Goal: Ask a question: Seek information or help from site administrators or community

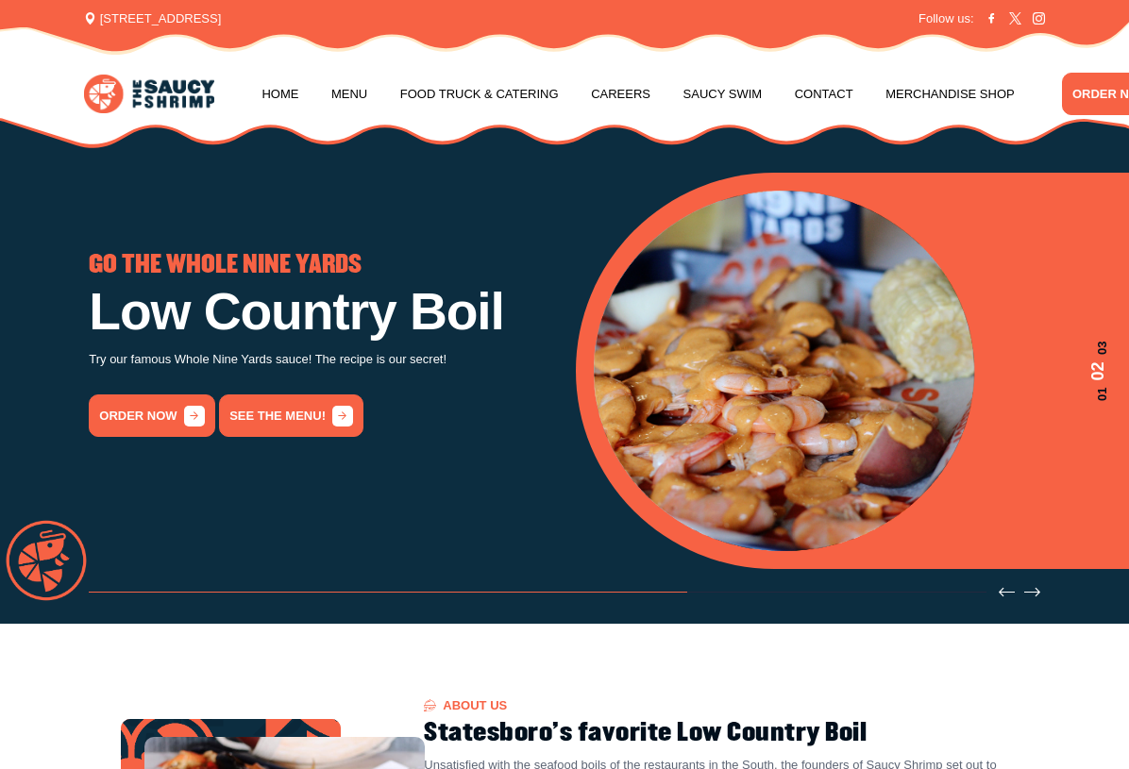
click at [362, 92] on link "Menu" at bounding box center [349, 95] width 36 height 72
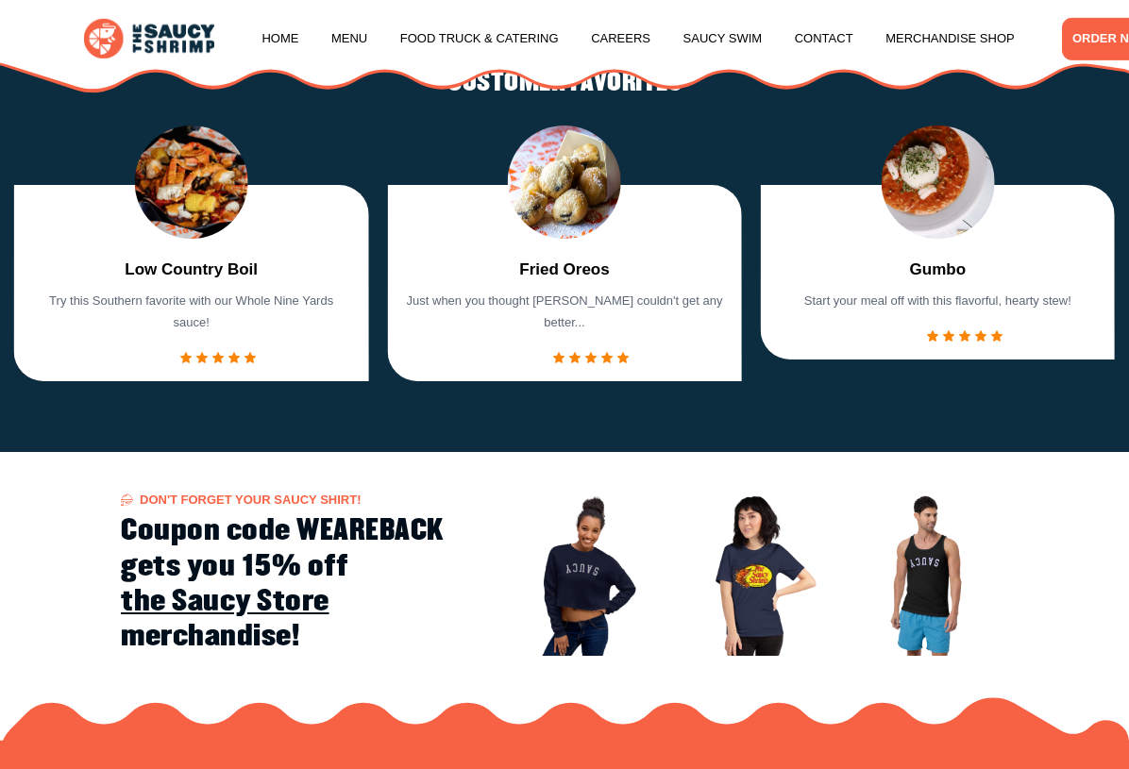
scroll to position [1843, 0]
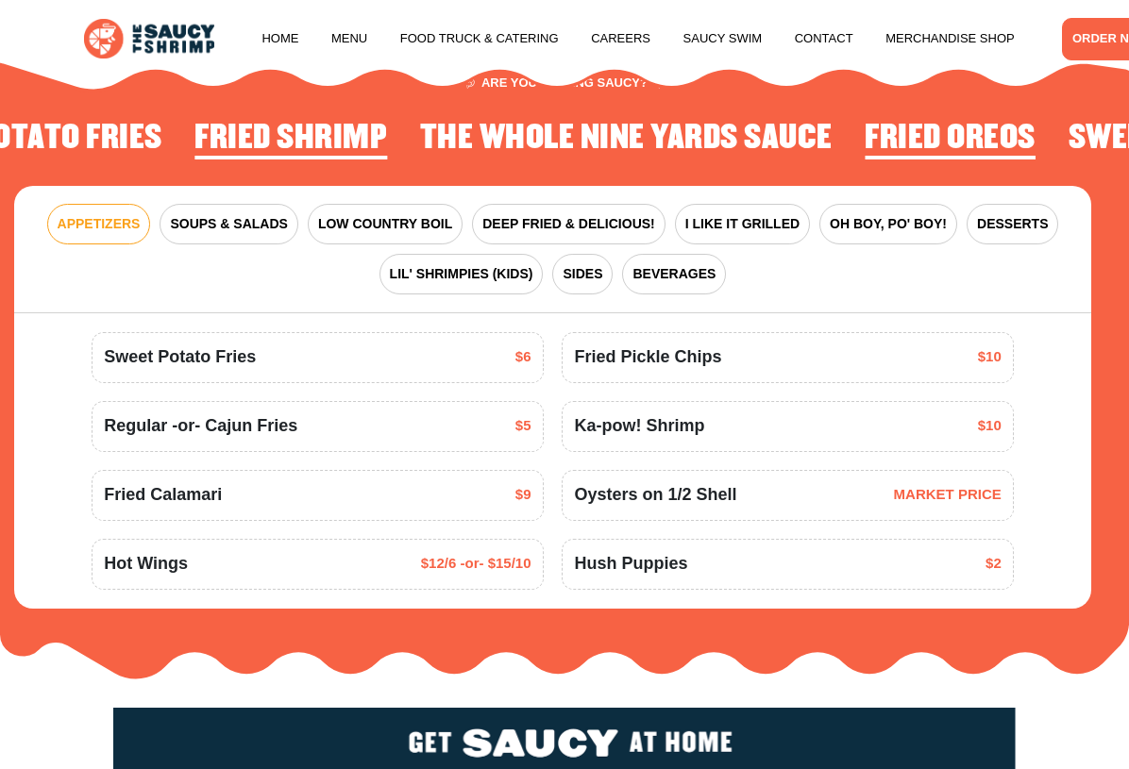
click at [487, 267] on span "LIL' SHRIMPIES (KIDS)" at bounding box center [461, 274] width 143 height 20
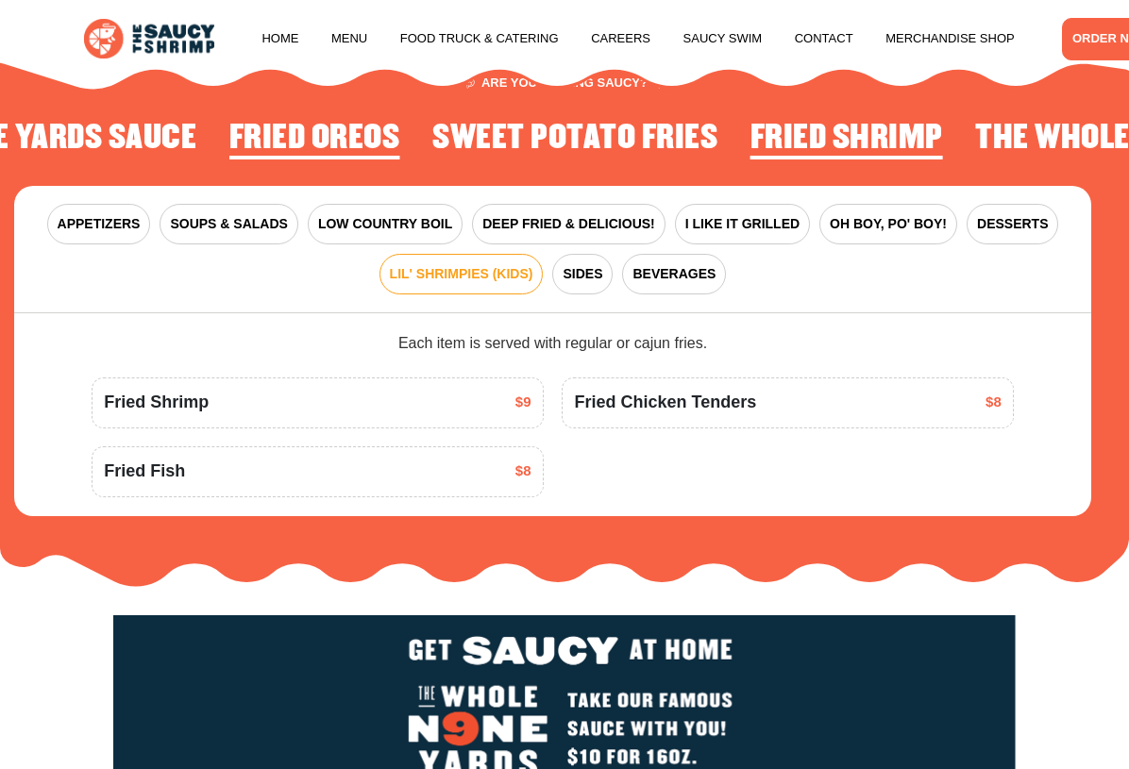
click at [593, 215] on span "DEEP FRIED & DELICIOUS!" at bounding box center [568, 224] width 173 height 20
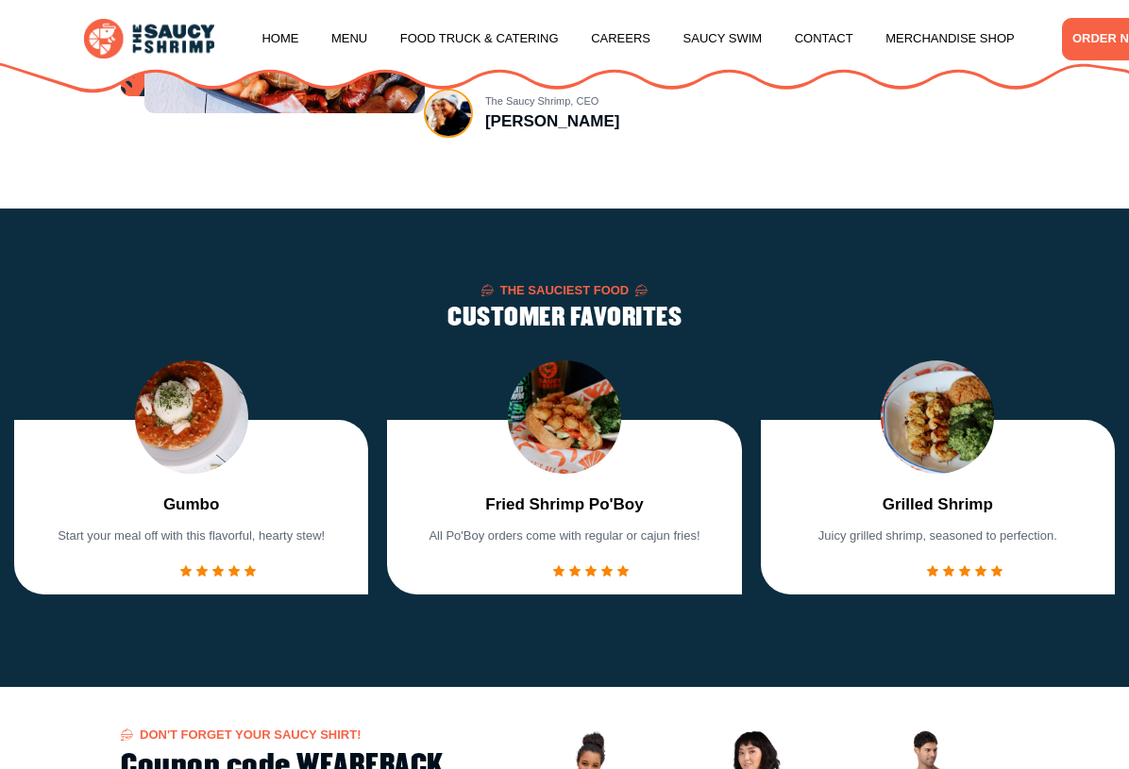
scroll to position [910, 0]
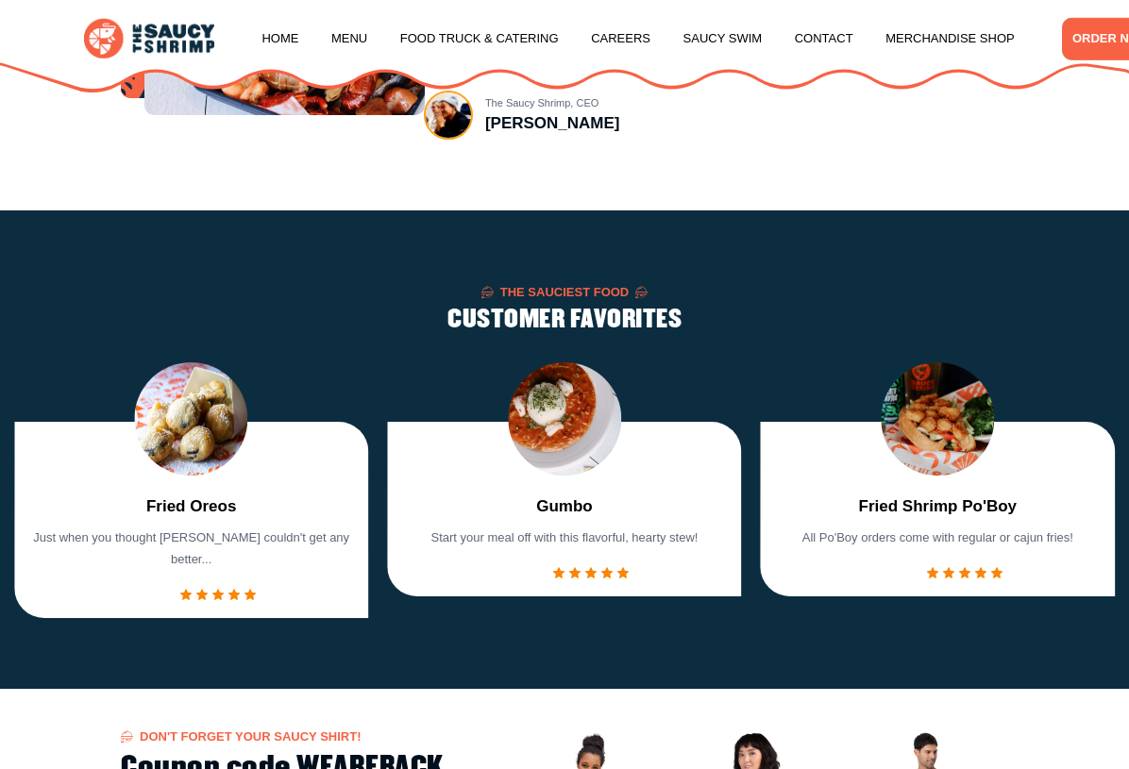
click at [365, 33] on link "Menu" at bounding box center [349, 39] width 36 height 72
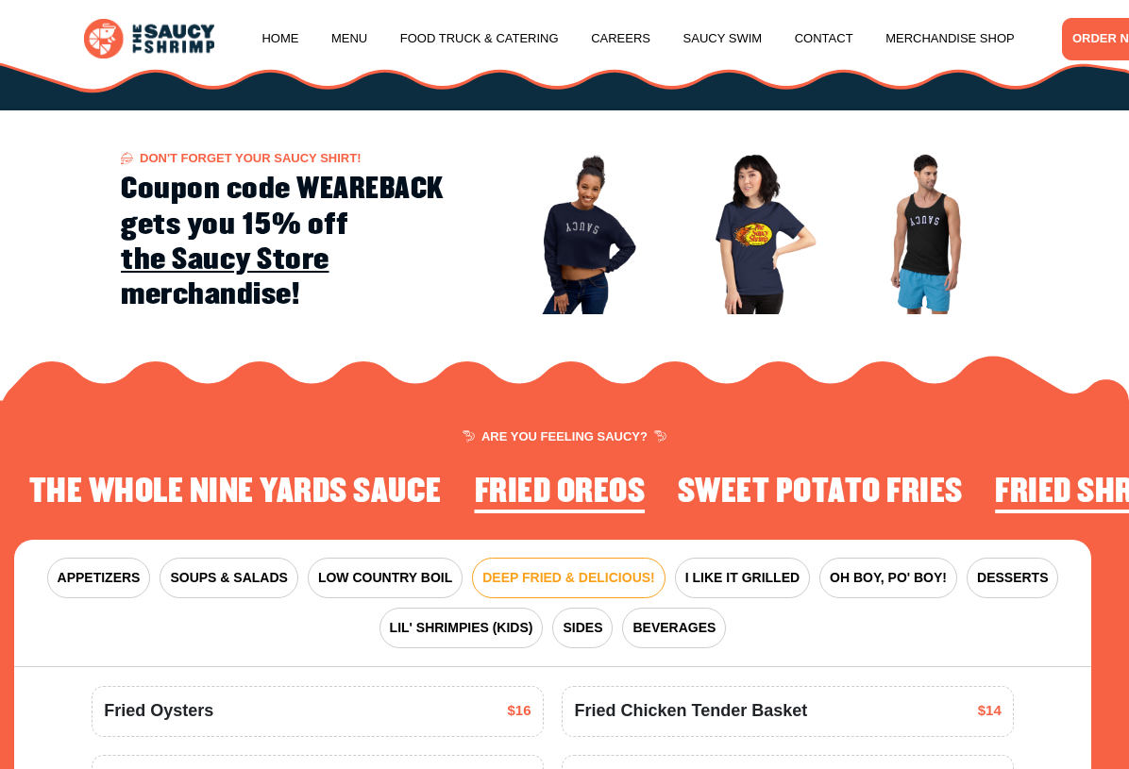
scroll to position [1843, 0]
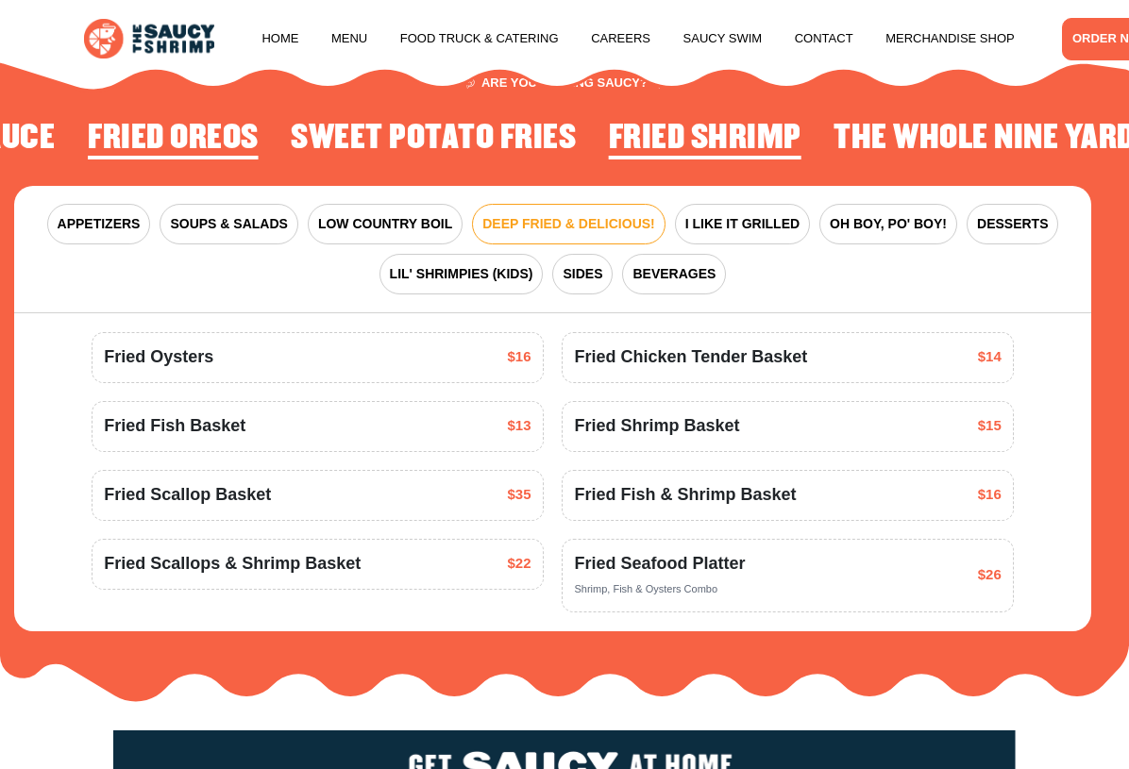
click at [399, 234] on button "LOW COUNTRY BOIL" at bounding box center [385, 224] width 155 height 41
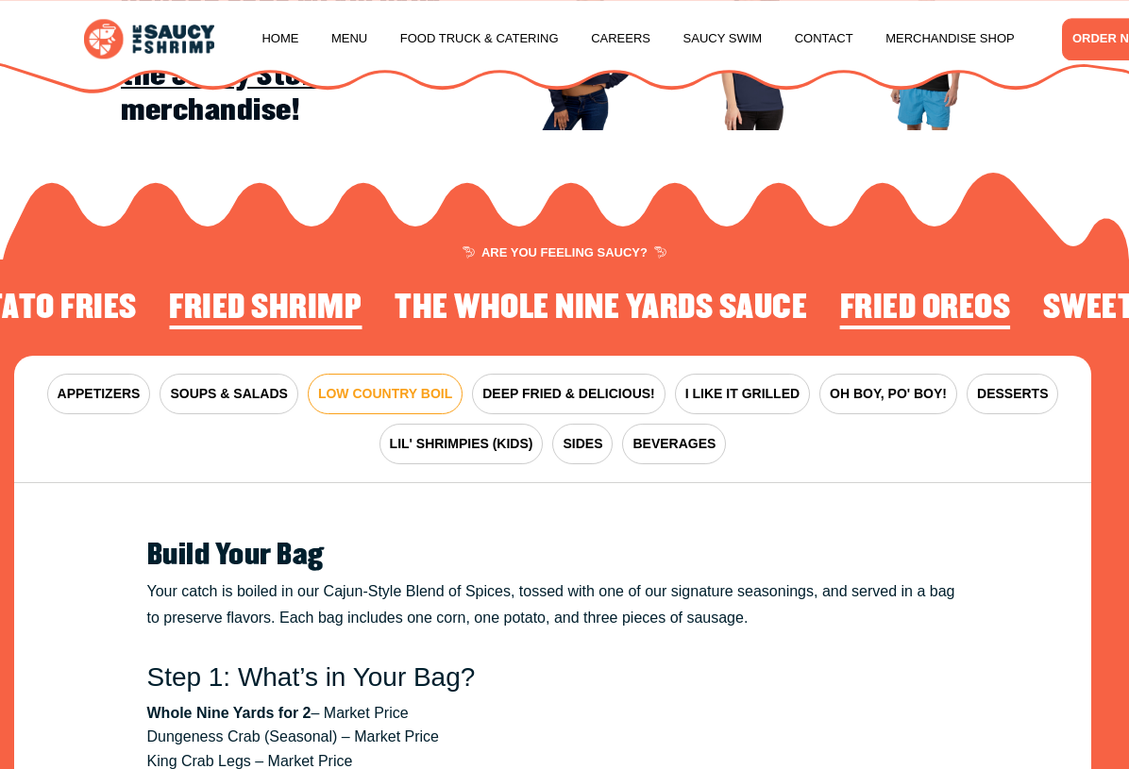
scroll to position [1677, 0]
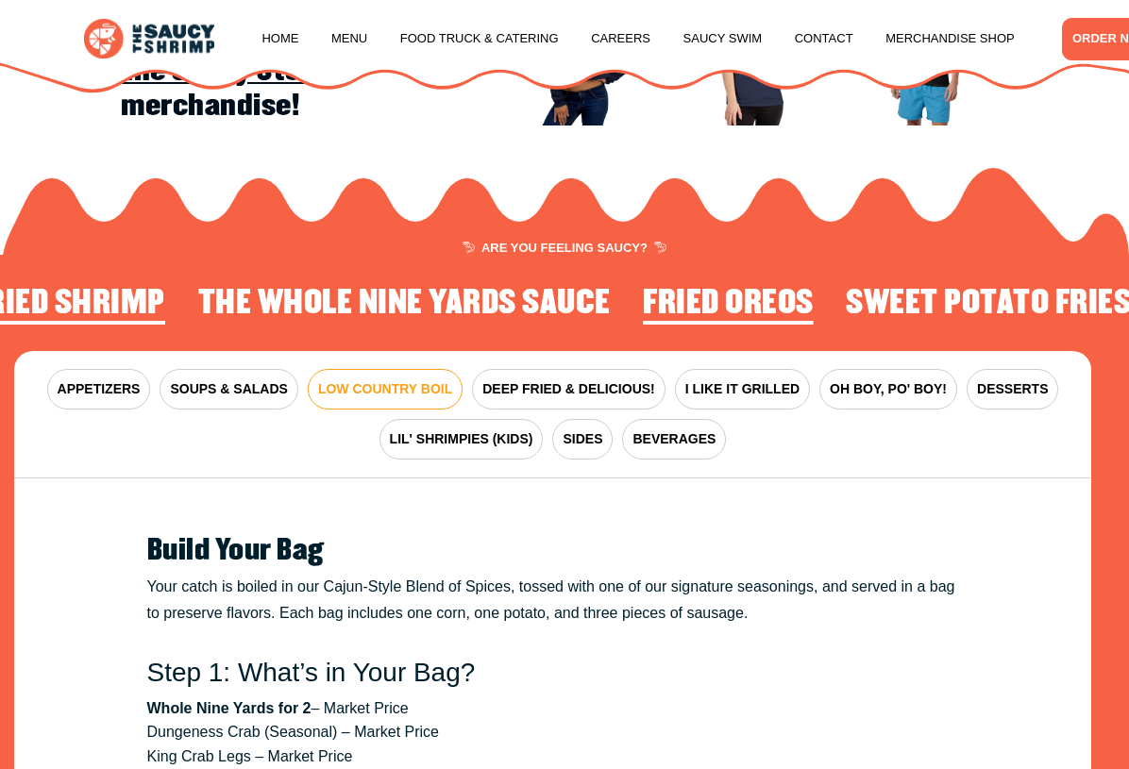
click at [590, 437] on span "SIDES" at bounding box center [583, 440] width 40 height 20
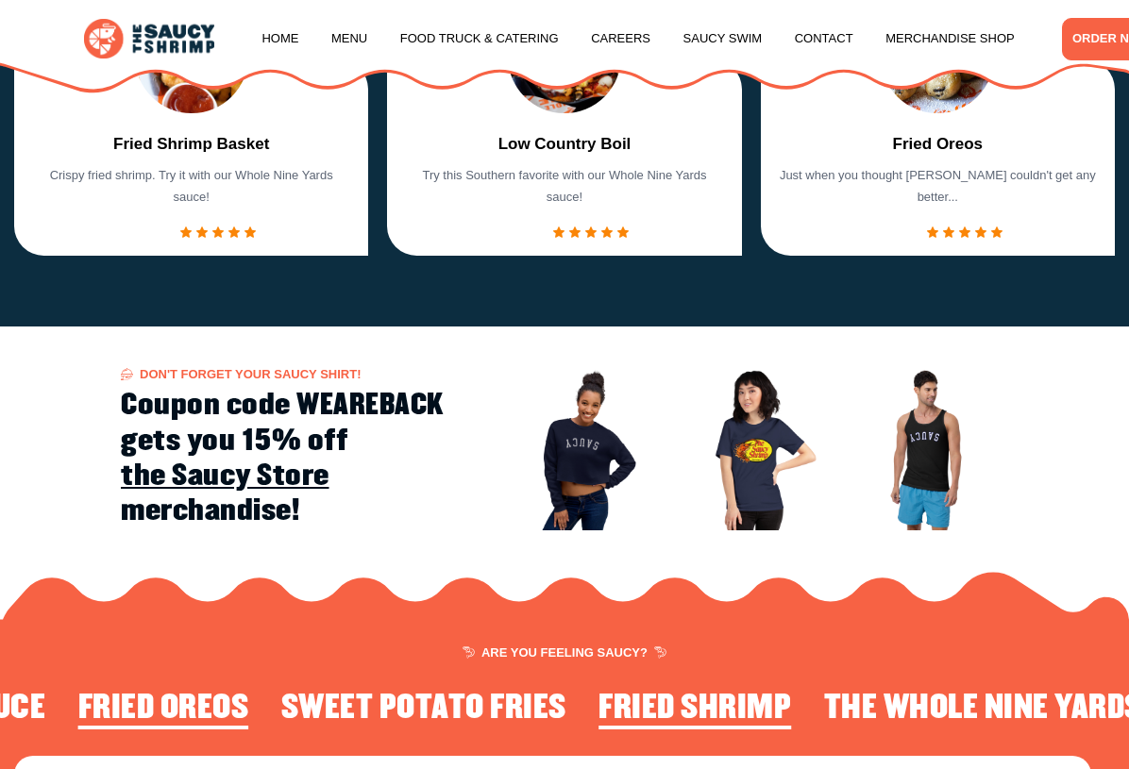
scroll to position [1270, 0]
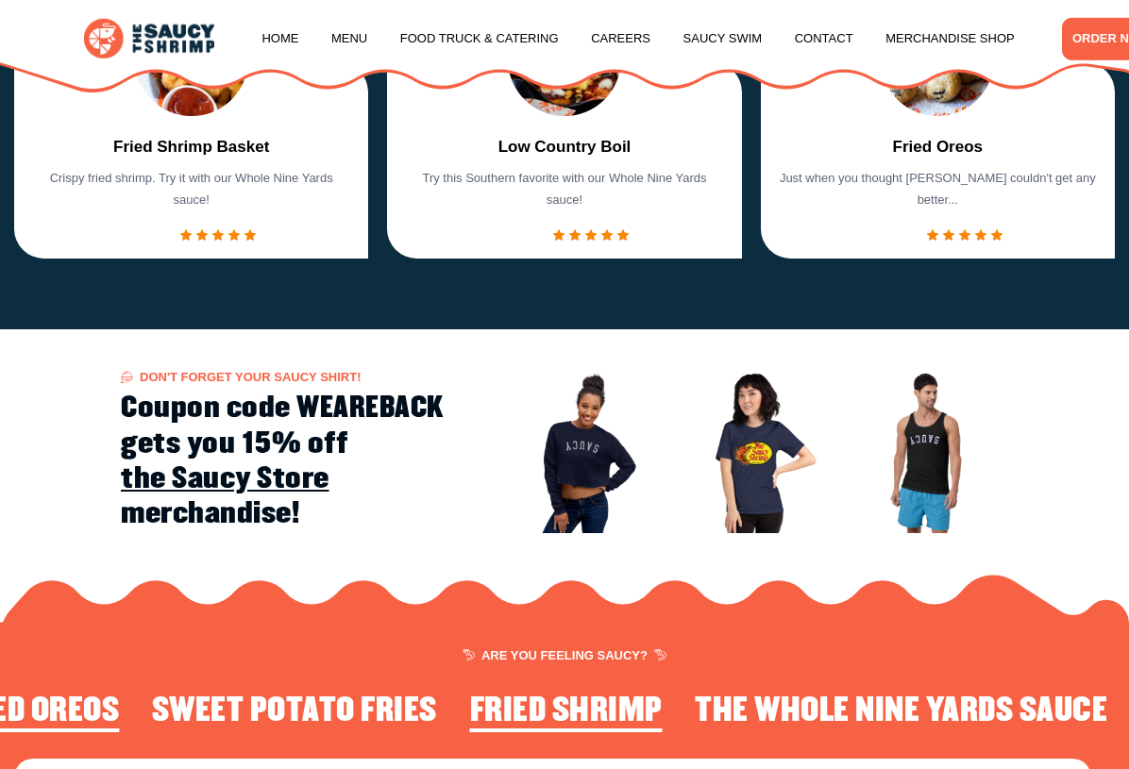
click at [356, 34] on link "Menu" at bounding box center [349, 39] width 36 height 72
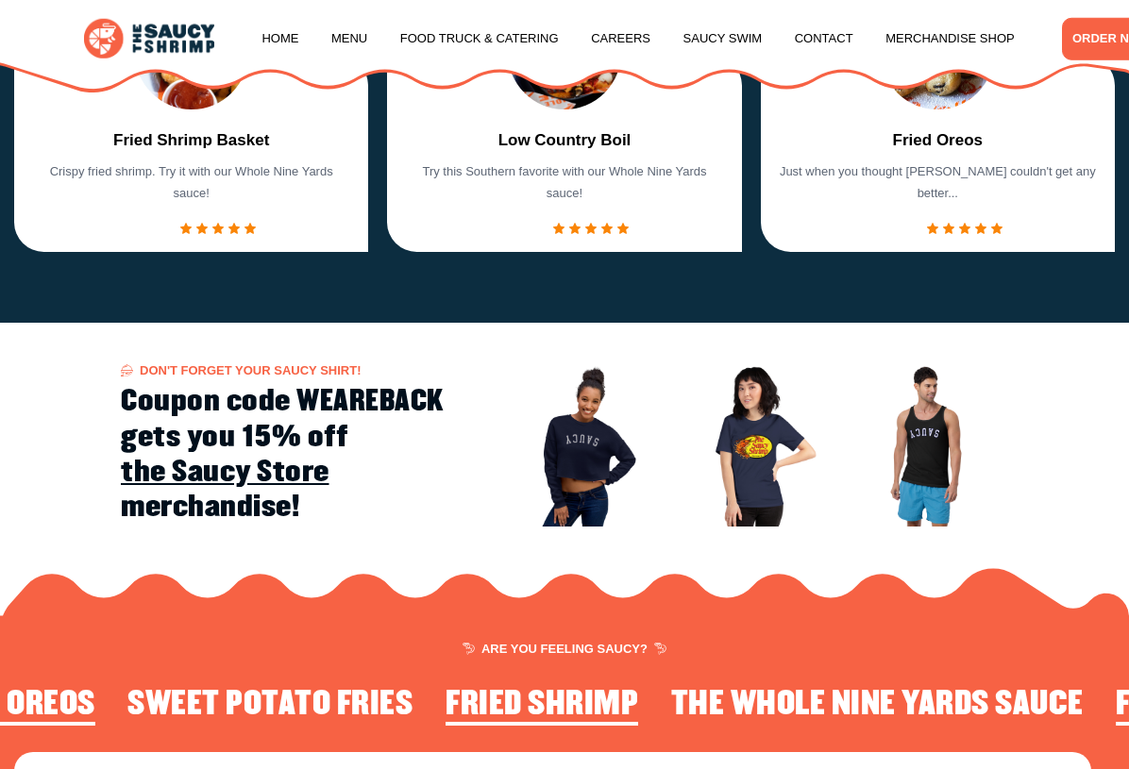
scroll to position [1843, 0]
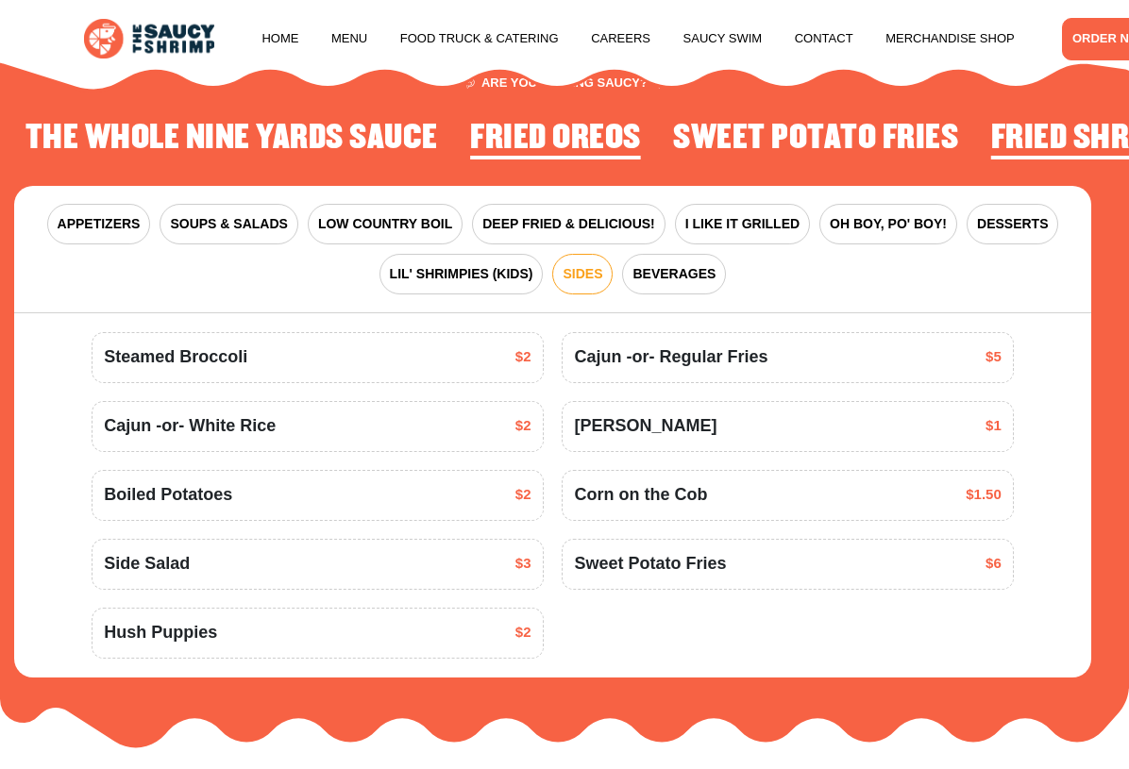
click at [1016, 210] on button "DESSERTS" at bounding box center [1013, 224] width 92 height 41
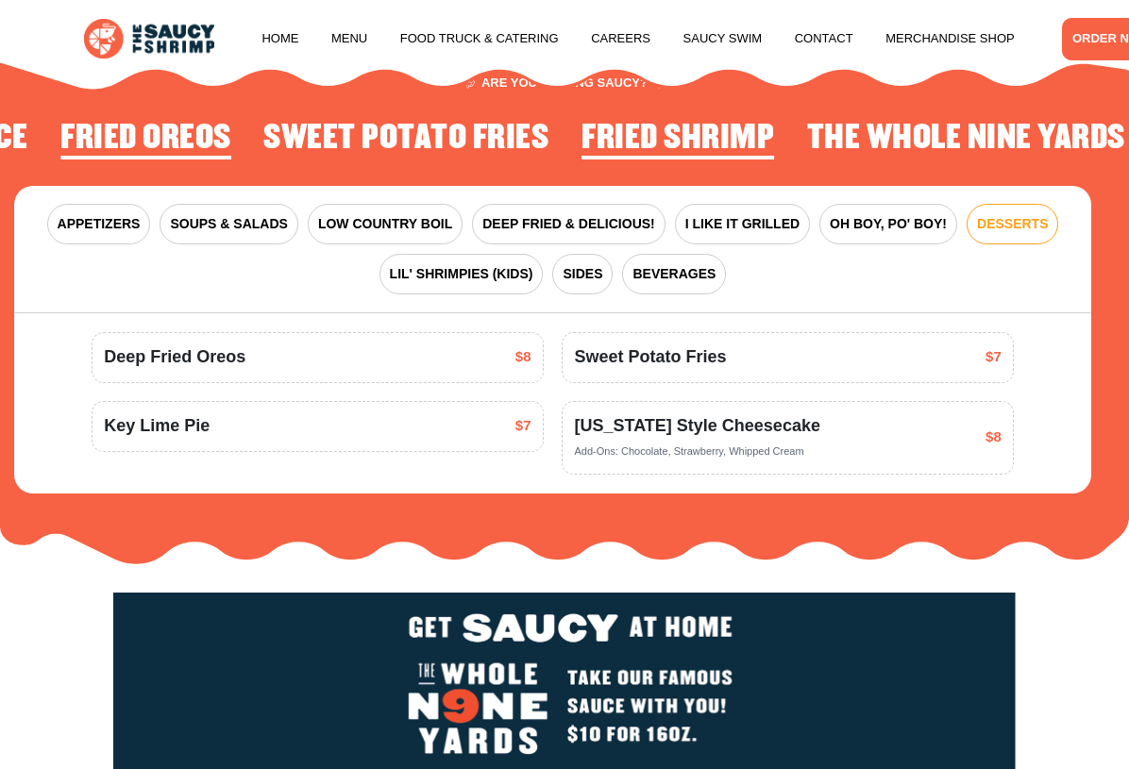
click at [684, 283] on button "BEVERAGES" at bounding box center [674, 274] width 104 height 41
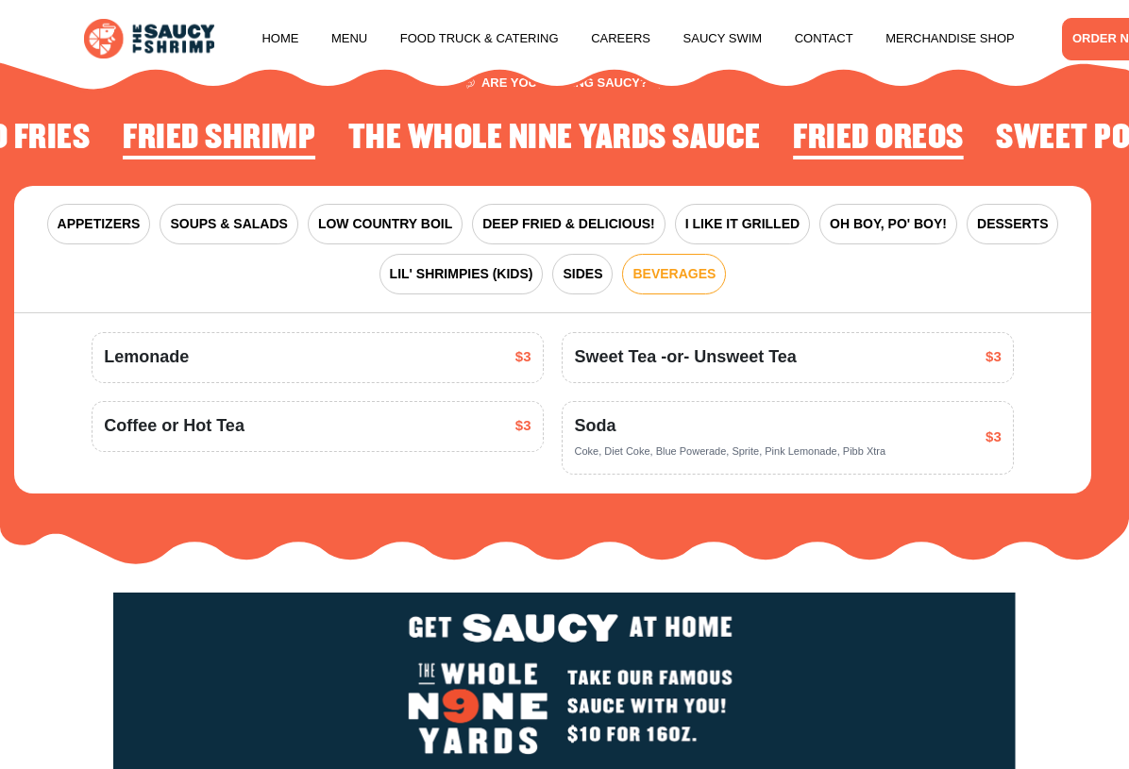
click at [110, 216] on span "APPETIZERS" at bounding box center [99, 224] width 83 height 20
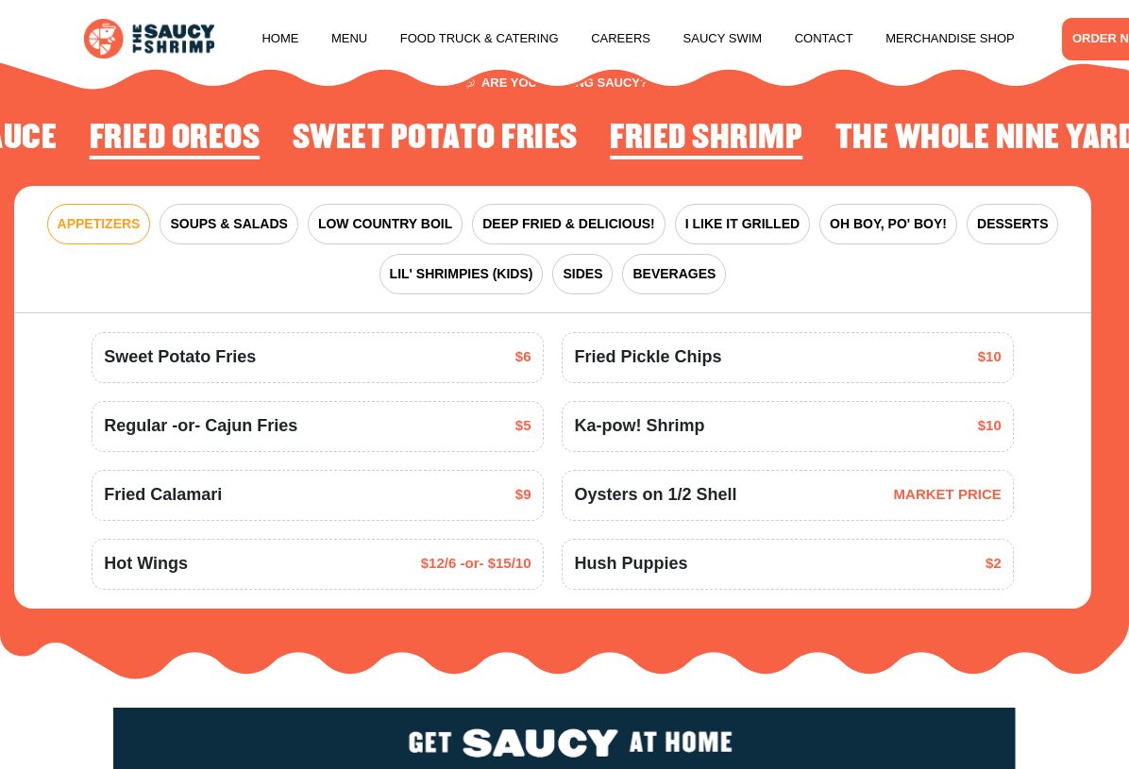
click at [759, 204] on button "I LIKE IT GRILLED" at bounding box center [742, 224] width 135 height 41
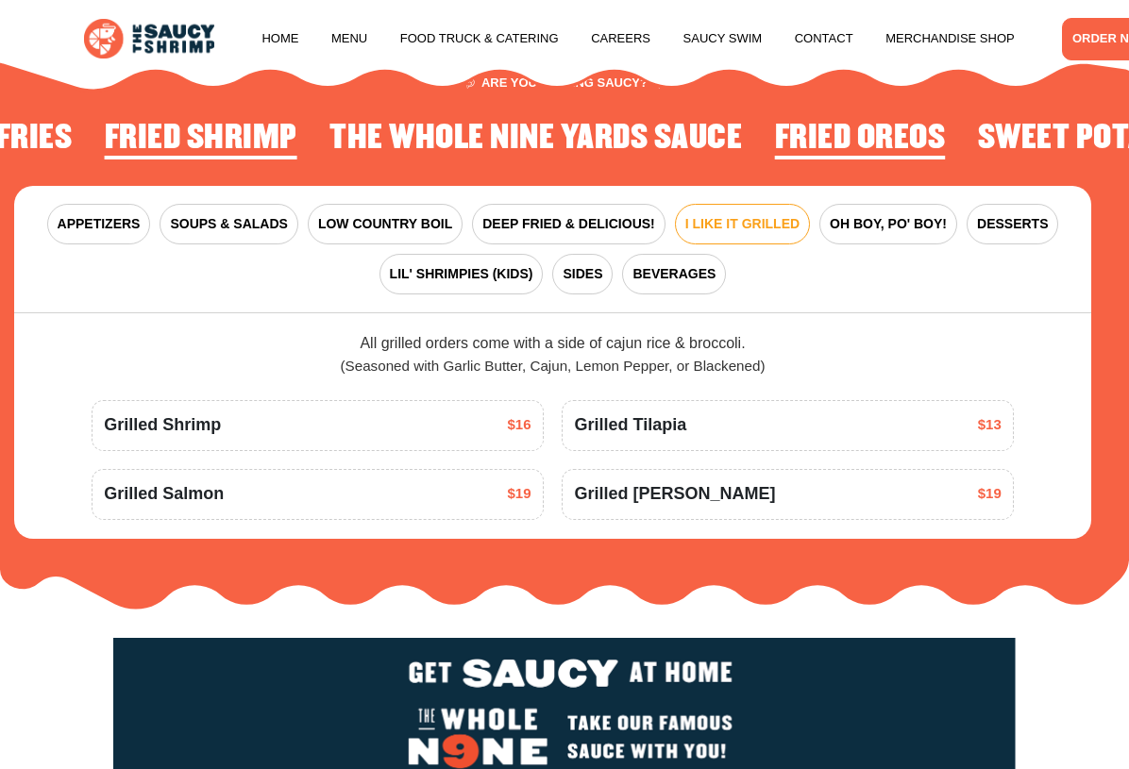
click at [881, 219] on span "OH BOY, PO' BOY!" at bounding box center [888, 224] width 117 height 20
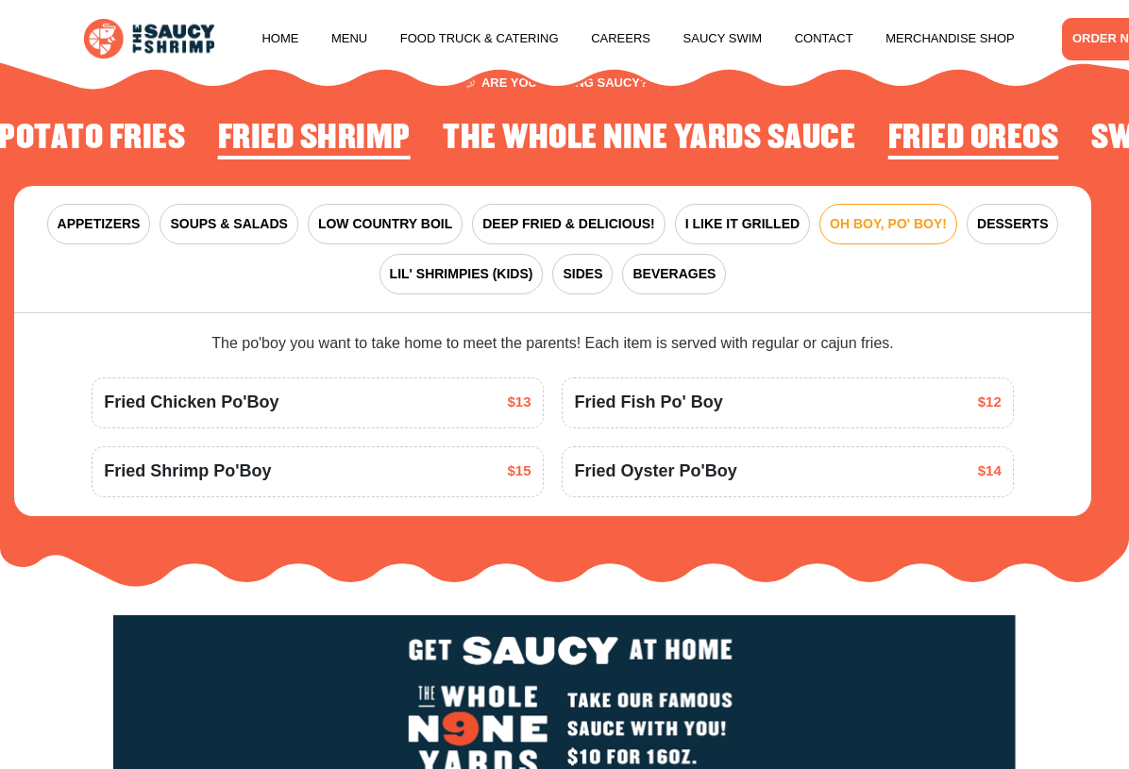
click at [632, 211] on button "DEEP FRIED & DELICIOUS!" at bounding box center [569, 224] width 194 height 41
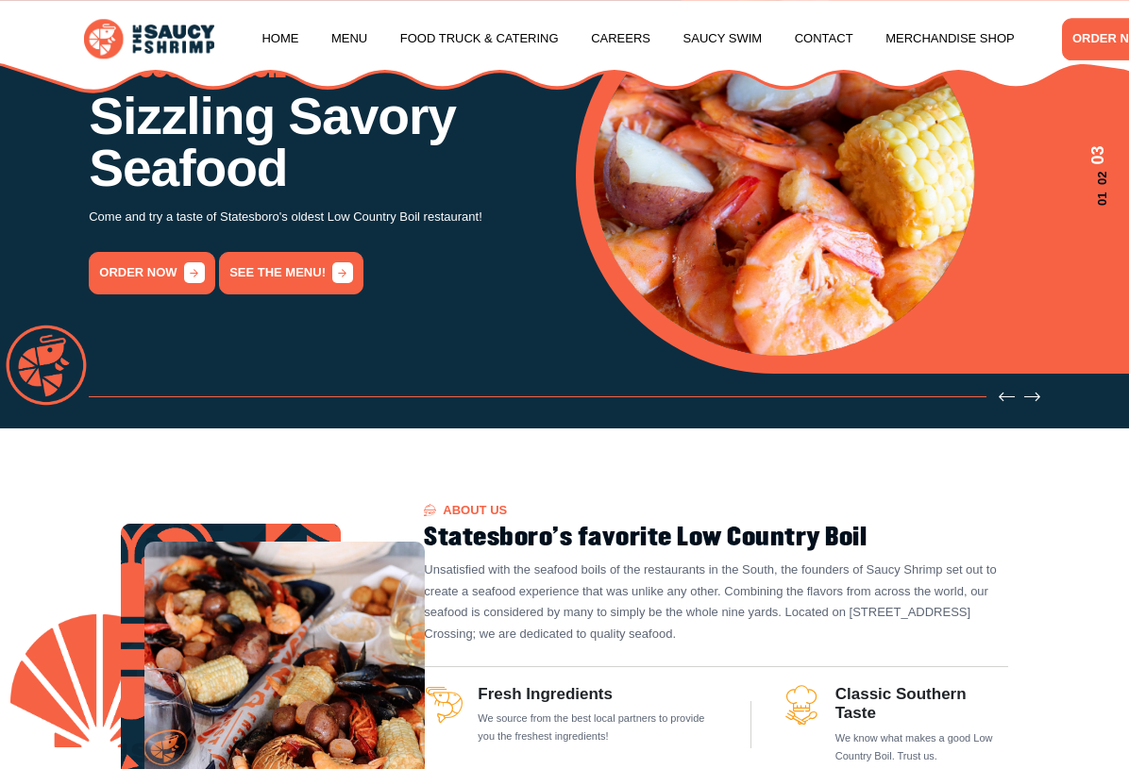
scroll to position [191, 0]
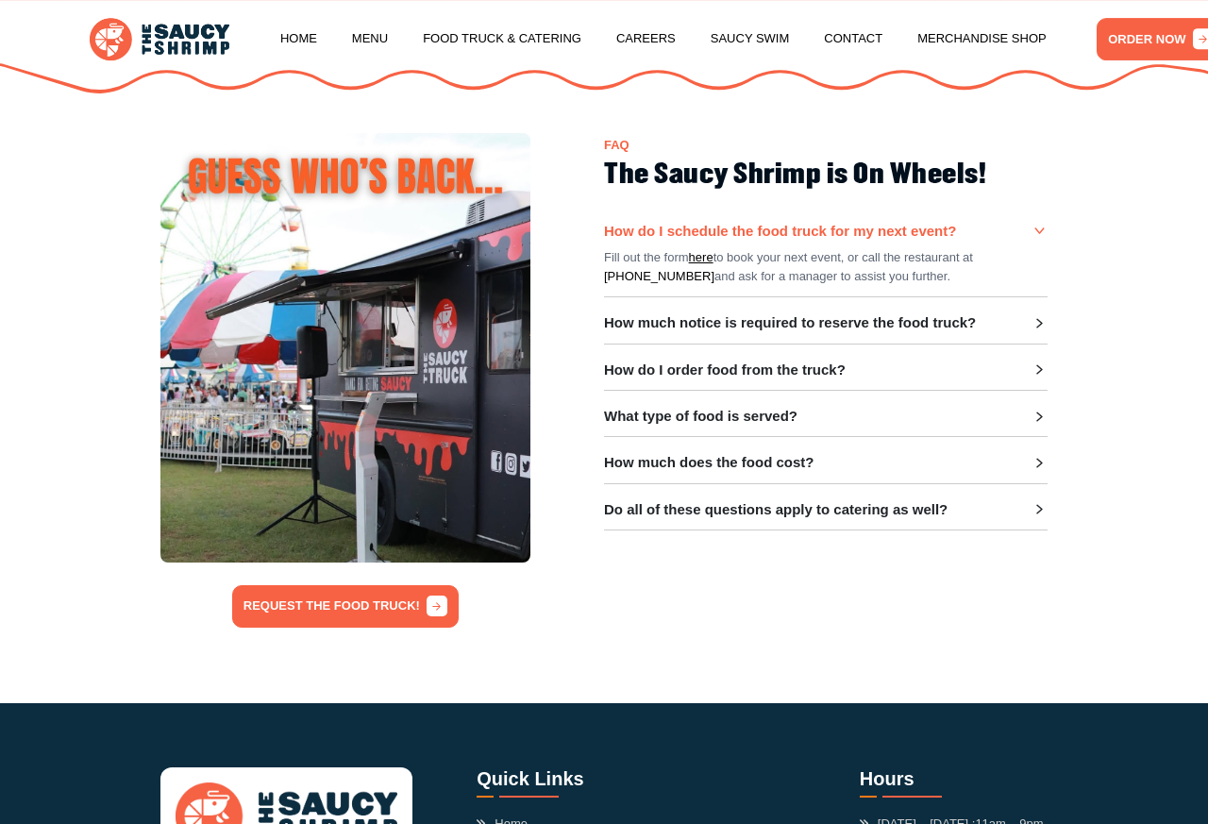
scroll to position [310, 0]
click at [963, 314] on h3 "How much notice is required to reserve the food truck?" at bounding box center [790, 322] width 372 height 17
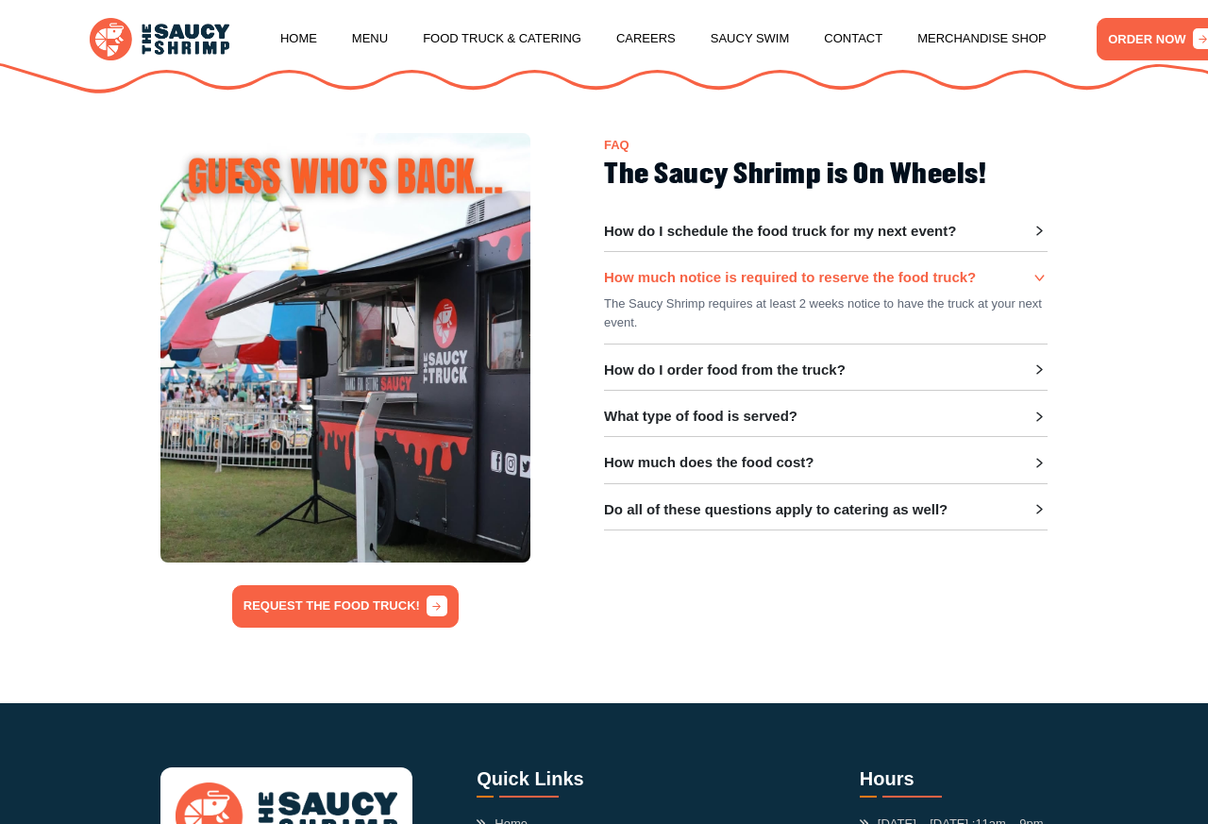
click at [839, 368] on h3 "How do I order food from the truck?" at bounding box center [725, 370] width 242 height 17
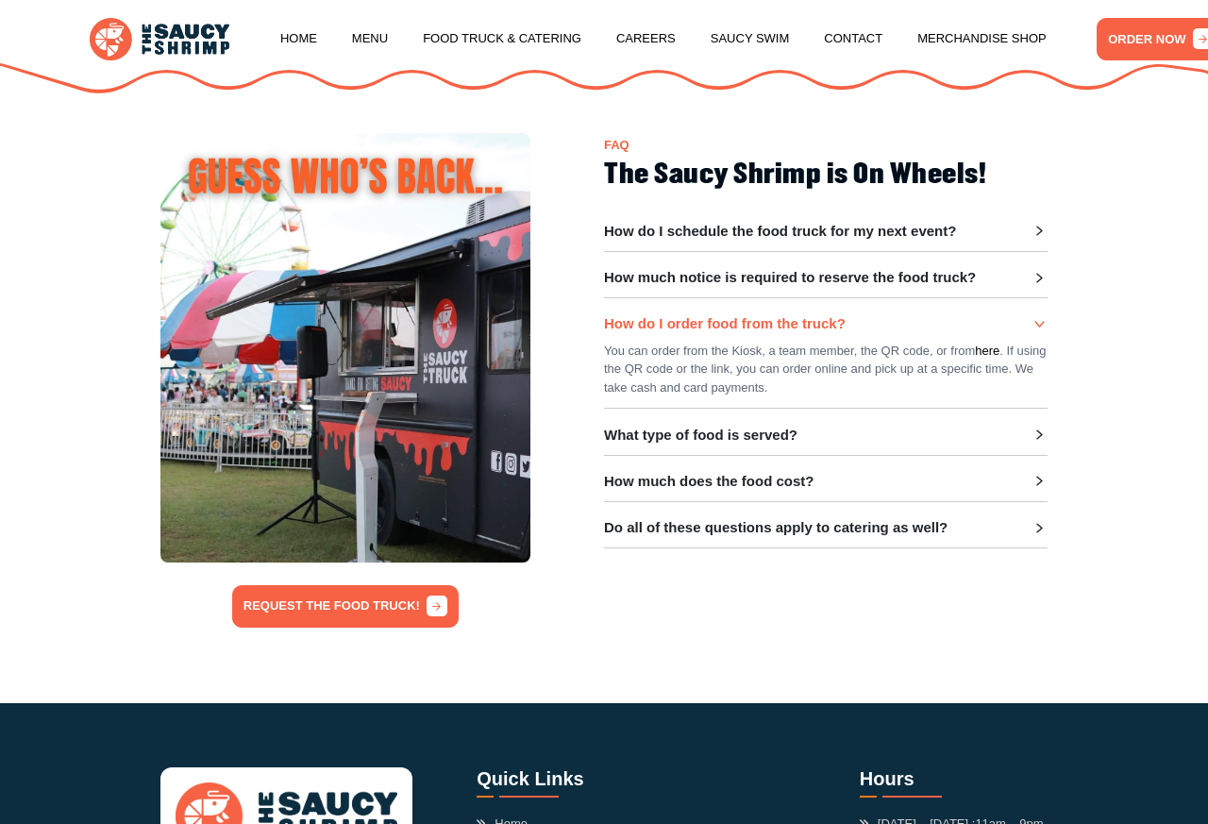
click at [791, 432] on h3 "What type of food is served?" at bounding box center [701, 435] width 194 height 17
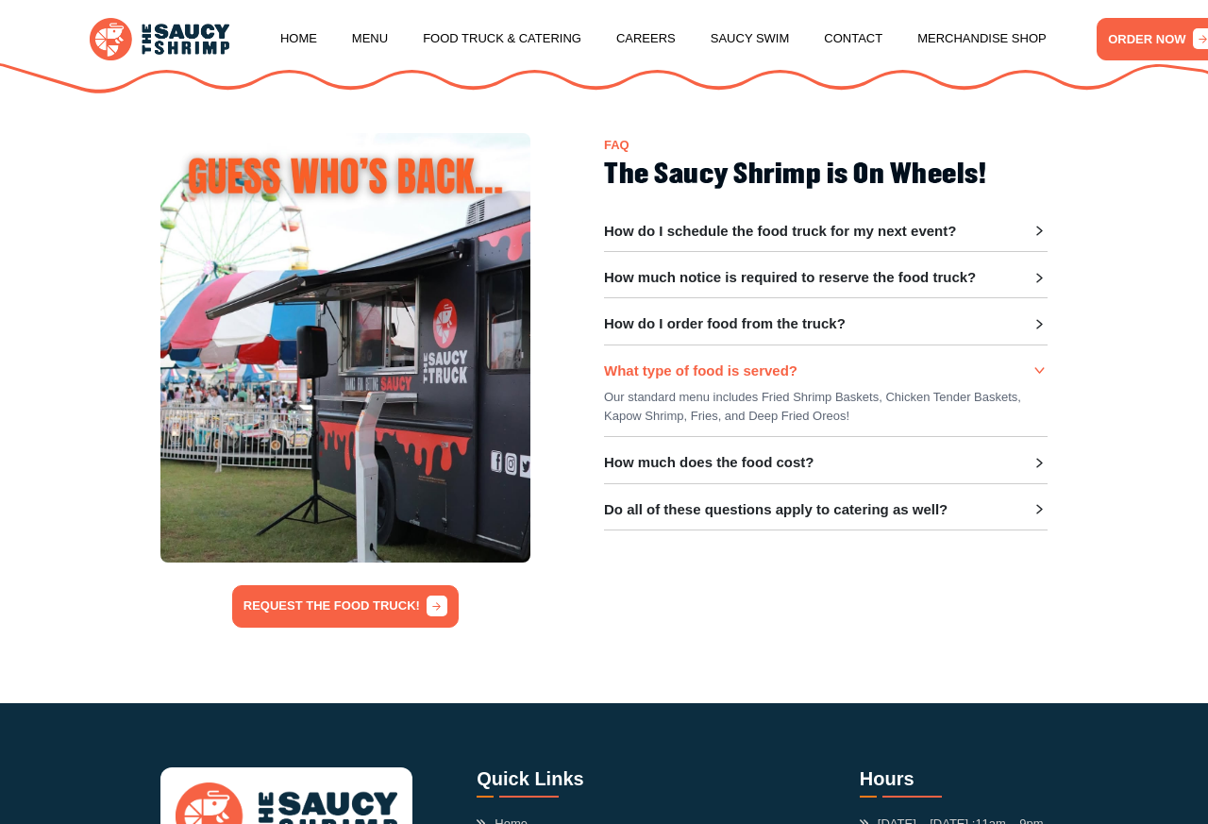
click at [805, 463] on h3 "How much does the food cost?" at bounding box center [709, 462] width 211 height 17
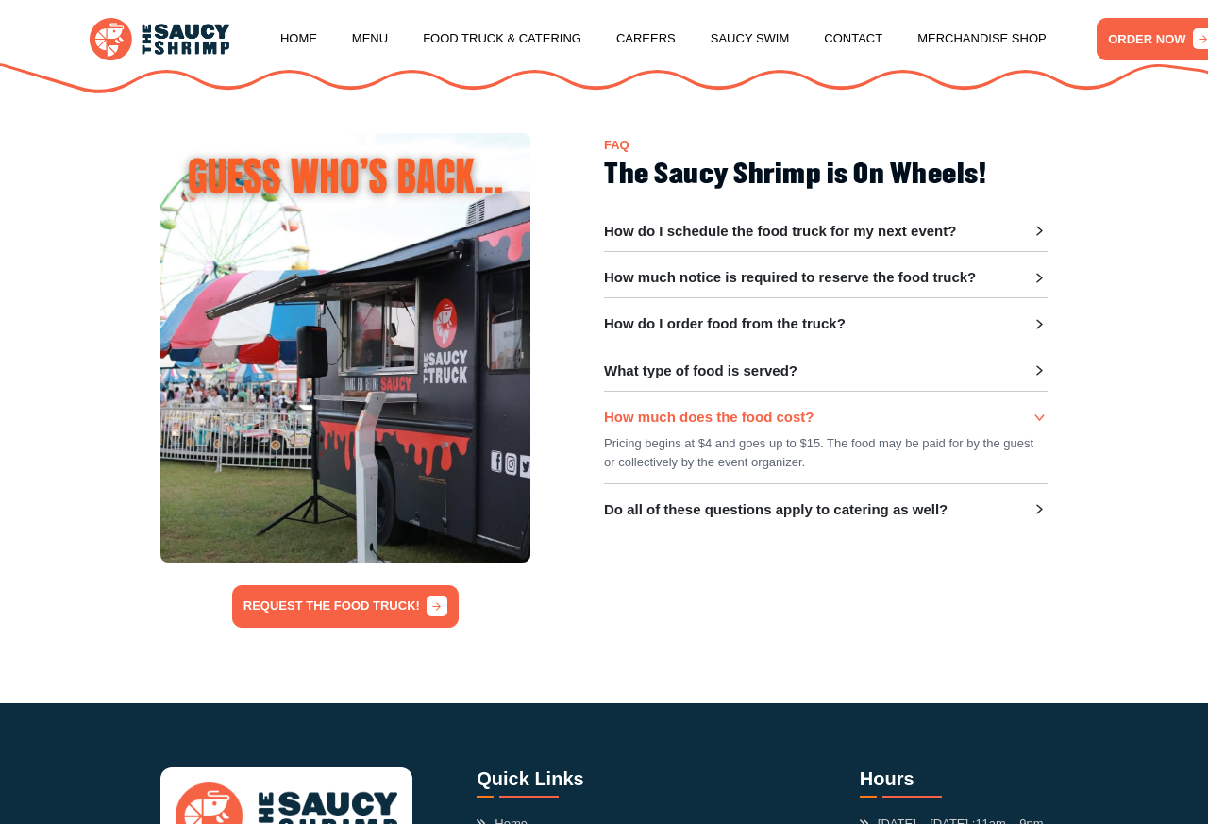
click at [918, 483] on div "How much does the food cost? Pricing begins at $4 and goes up to $15. The food …" at bounding box center [826, 447] width 444 height 76
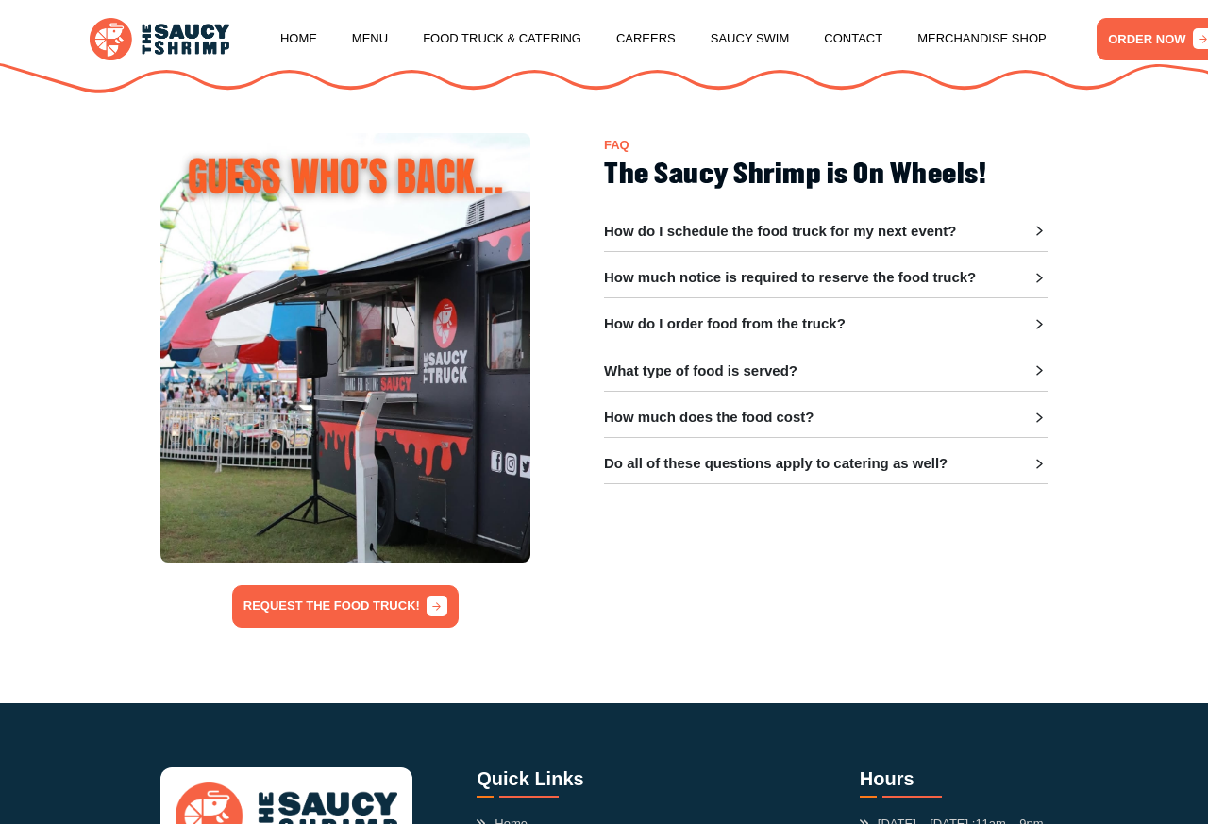
click at [897, 467] on h3 "Do all of these questions apply to catering as well?" at bounding box center [776, 463] width 344 height 17
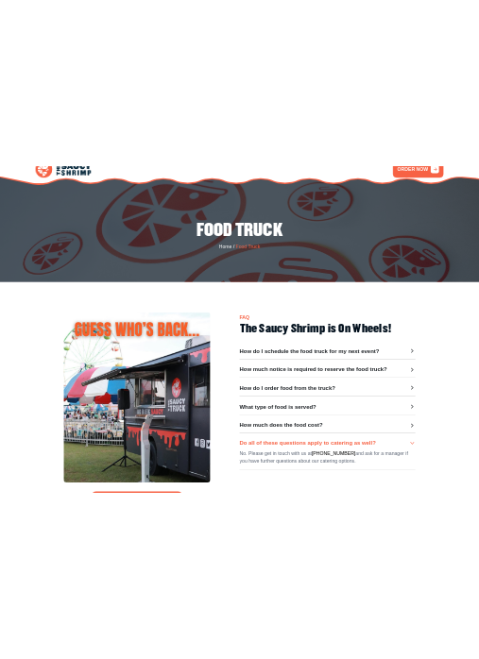
scroll to position [0, 0]
